Goal: Transaction & Acquisition: Purchase product/service

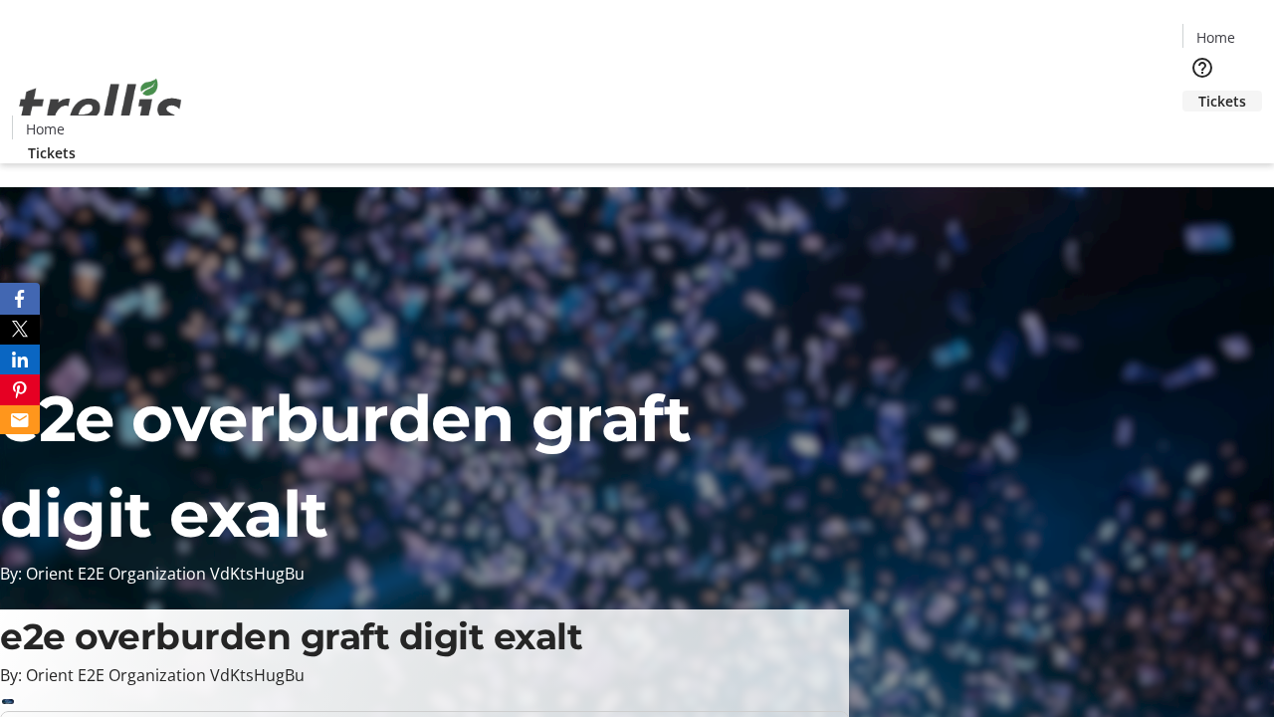
click at [1199, 91] on span "Tickets" at bounding box center [1223, 101] width 48 height 21
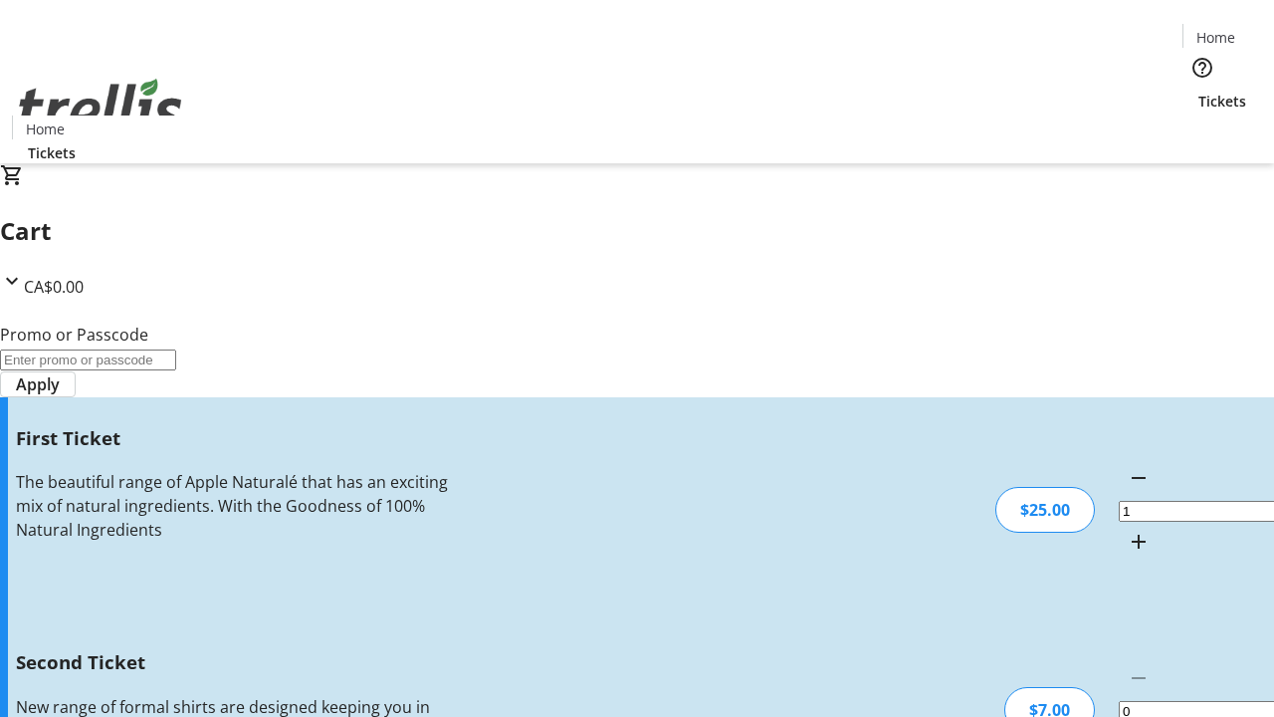
type input "2"
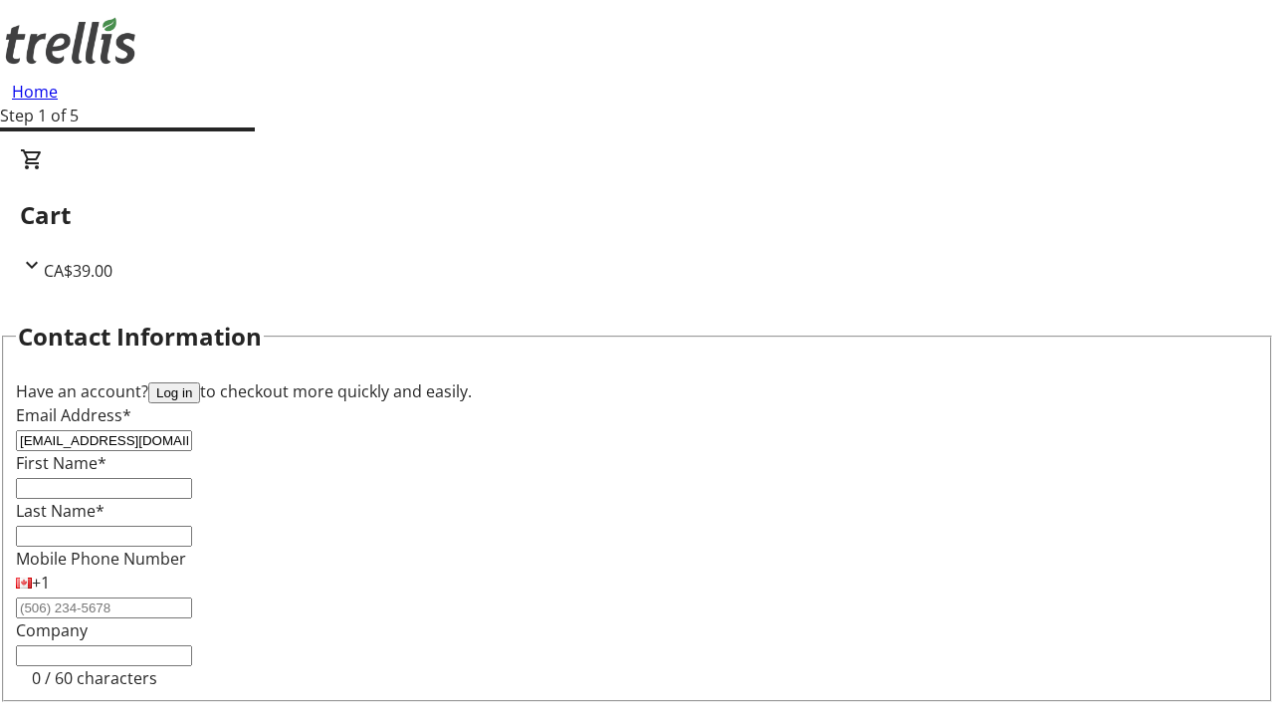
type input "[EMAIL_ADDRESS][DOMAIN_NAME]"
type input "Garret"
type input "[PERSON_NAME]"
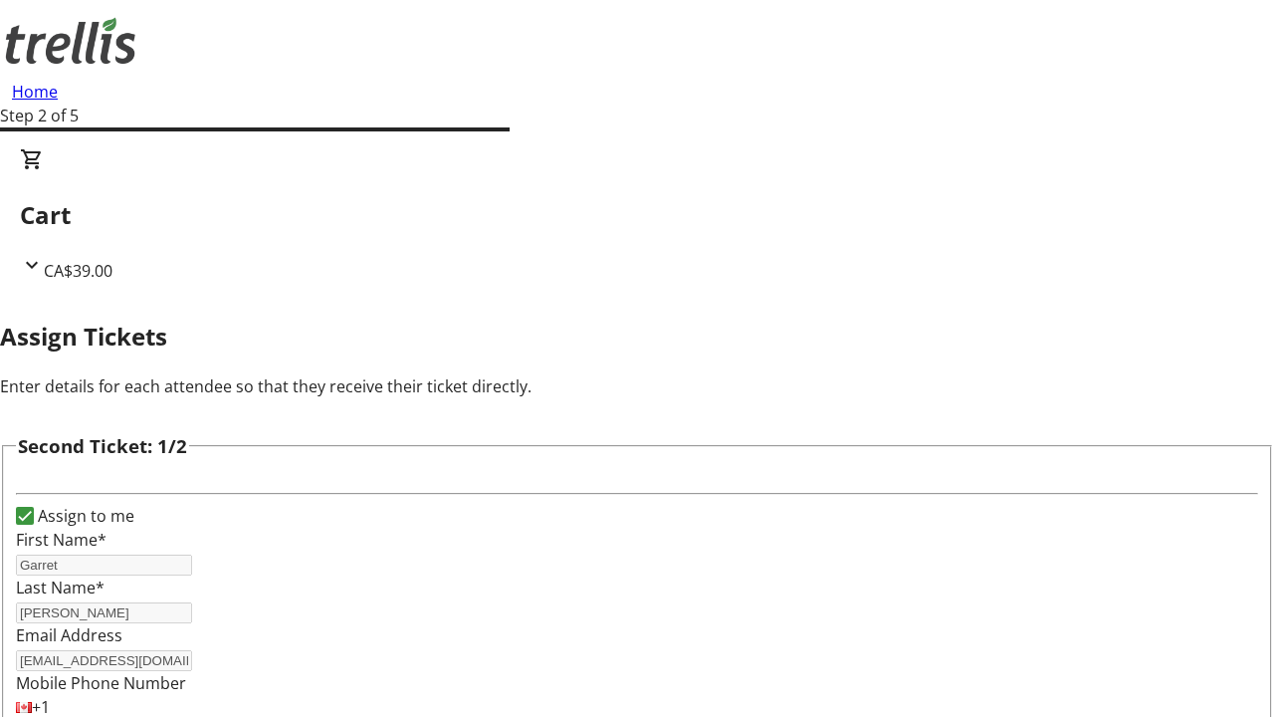
type input "[PERSON_NAME]"
type input "[PERSON_NAME][EMAIL_ADDRESS][DOMAIN_NAME]"
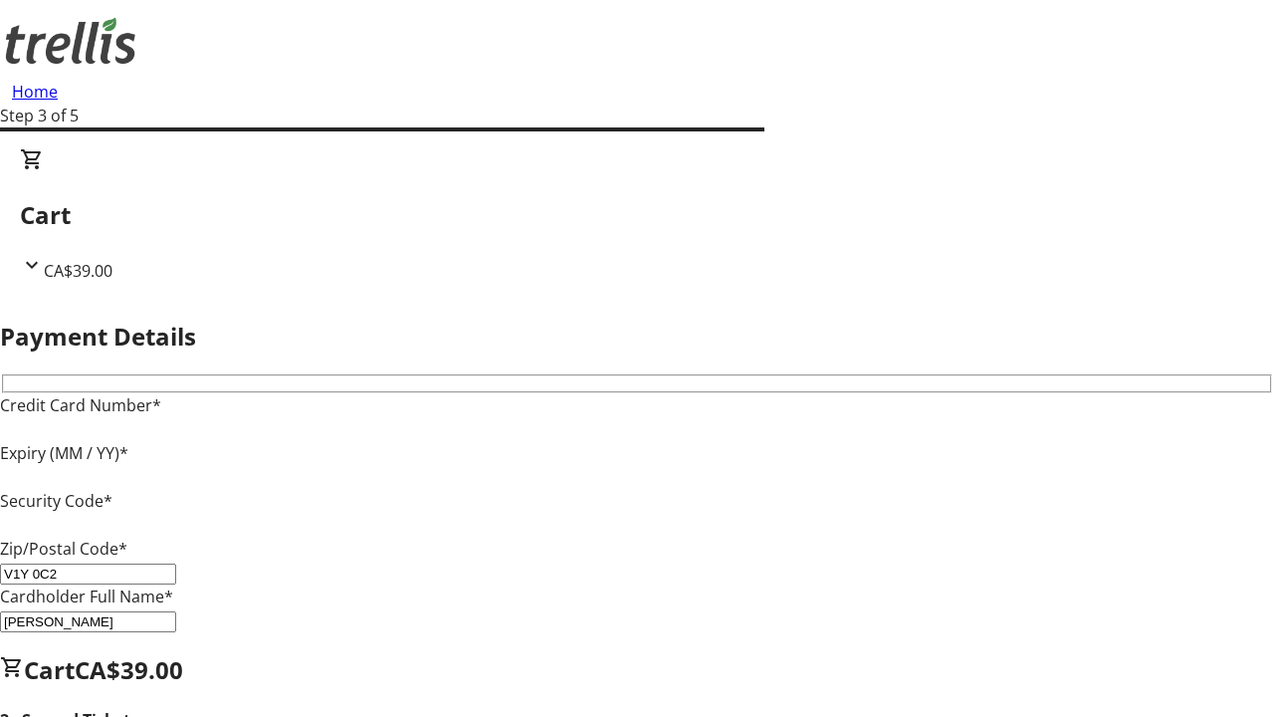
type input "V1Y 0C2"
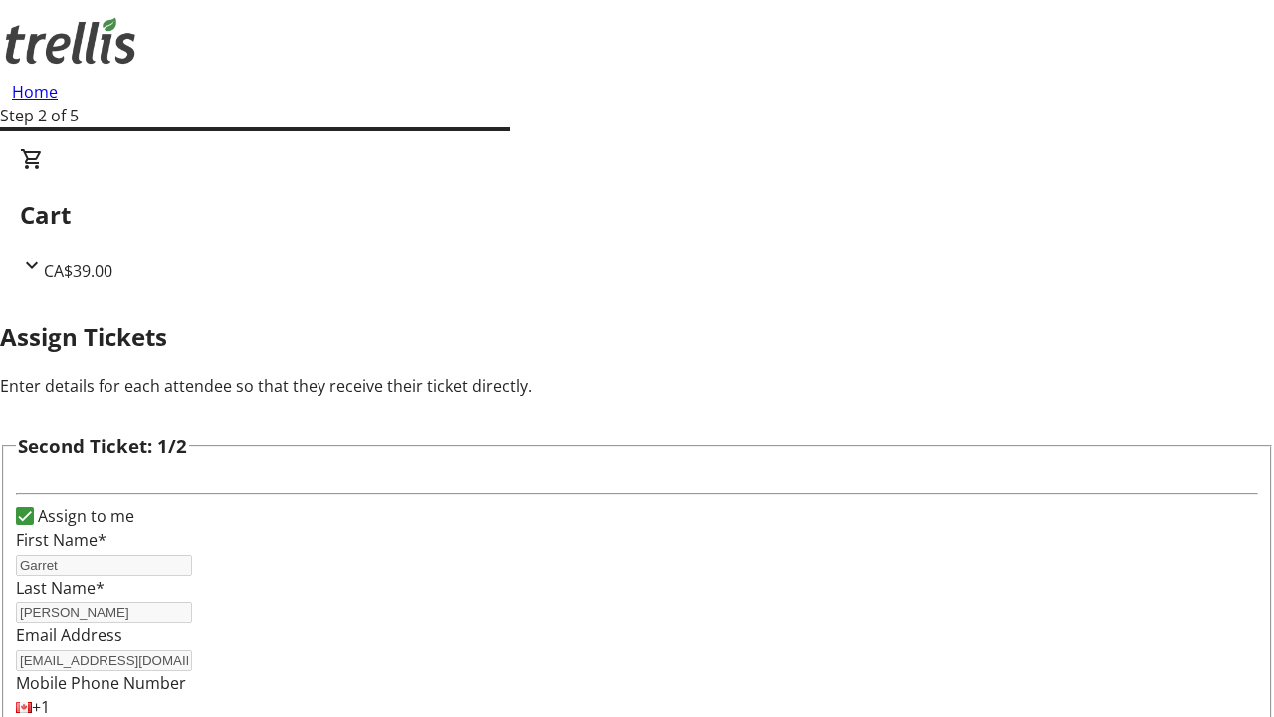
type input "Name"
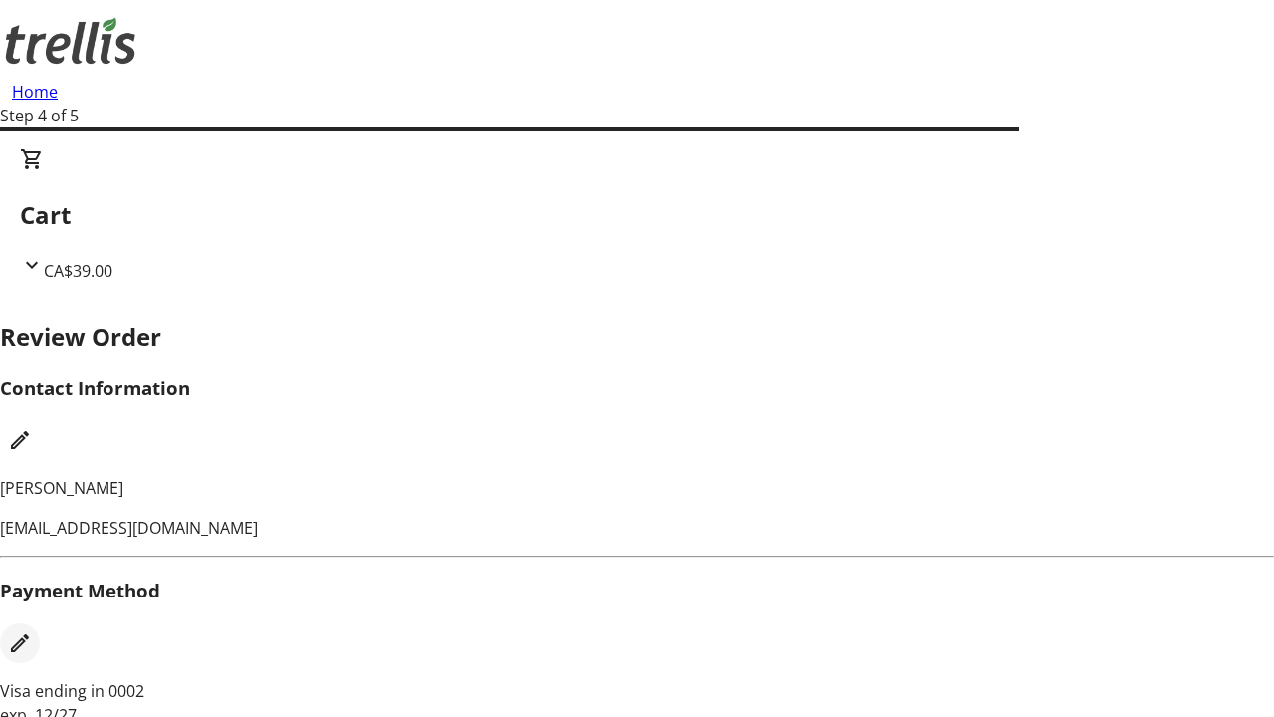
click at [32, 631] on mat-icon "Edit Payment Method" at bounding box center [20, 643] width 24 height 24
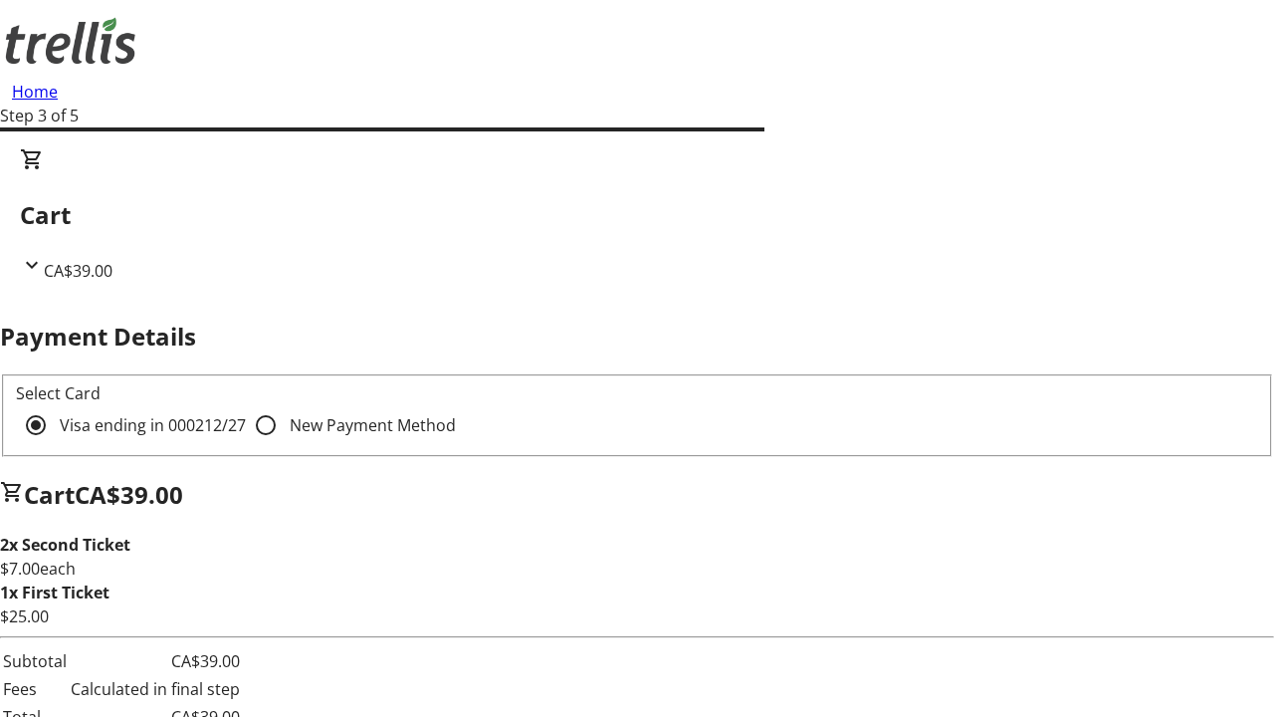
click at [246, 405] on input "New Payment Method" at bounding box center [266, 425] width 40 height 40
radio input "true"
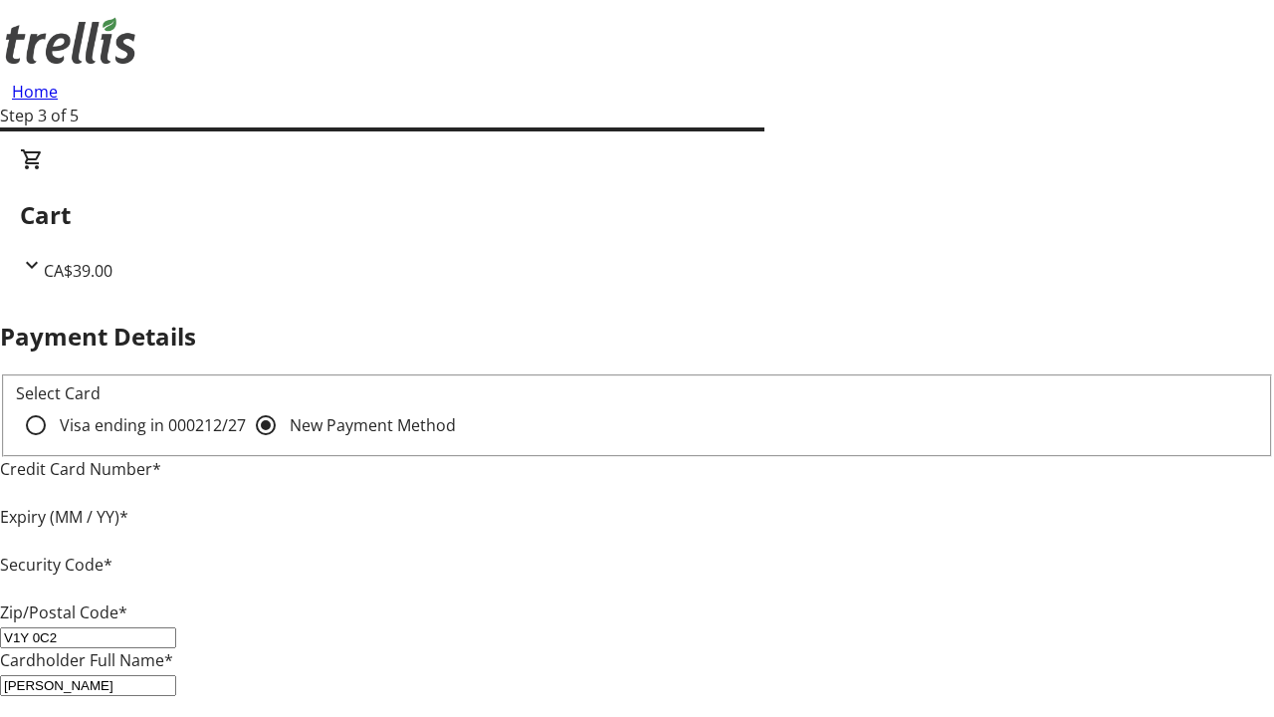
type input "V1Y 0C2"
